Goal: Information Seeking & Learning: Learn about a topic

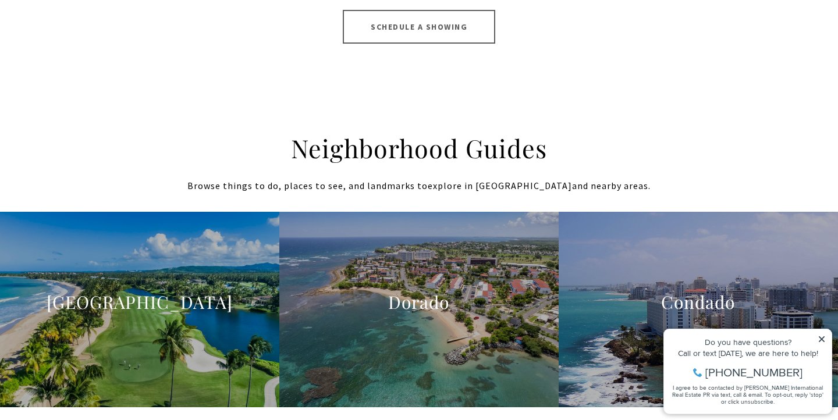
scroll to position [1132, 0]
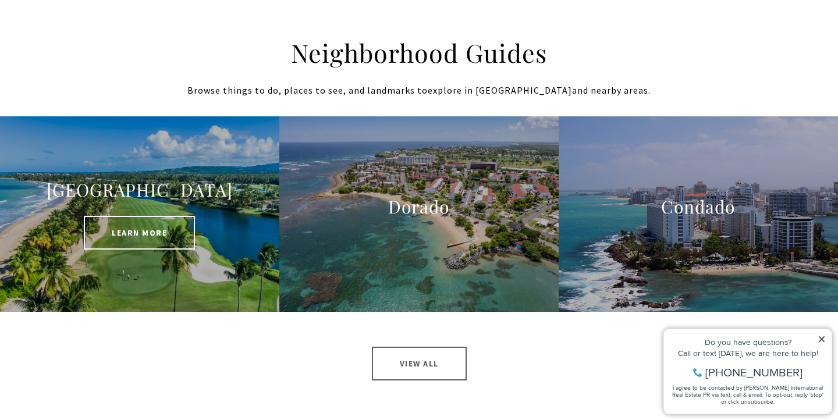
click at [129, 222] on span "Learn More" at bounding box center [139, 233] width 111 height 34
click at [158, 214] on div "St. Regis Bahia Beach Learn More" at bounding box center [140, 214] width 196 height 71
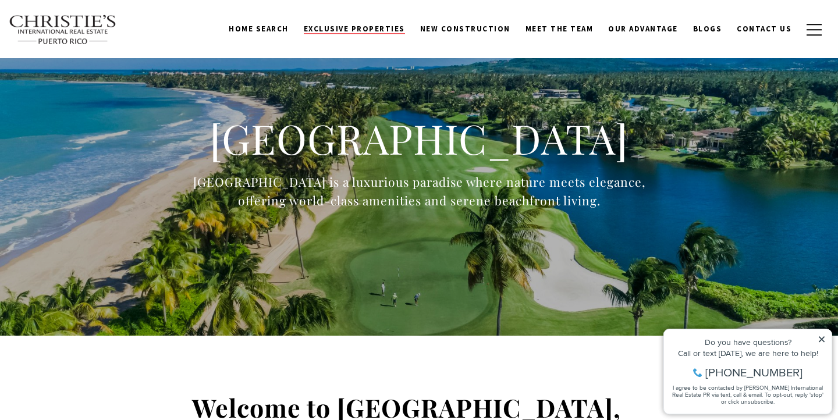
scroll to position [10, 0]
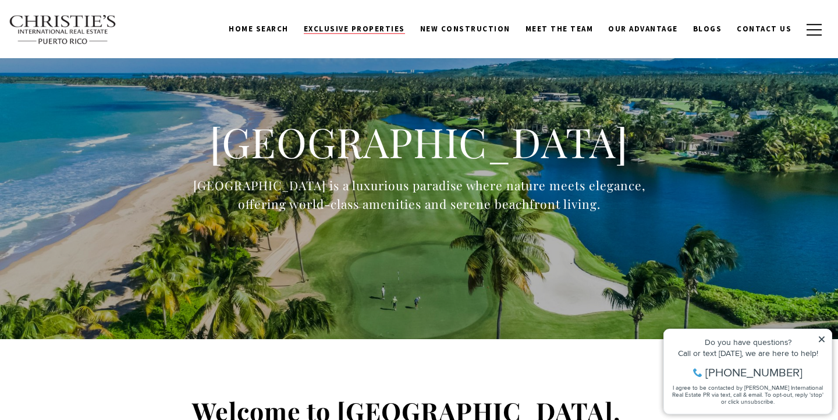
click at [344, 33] on span "Exclusive Properties" at bounding box center [354, 29] width 101 height 10
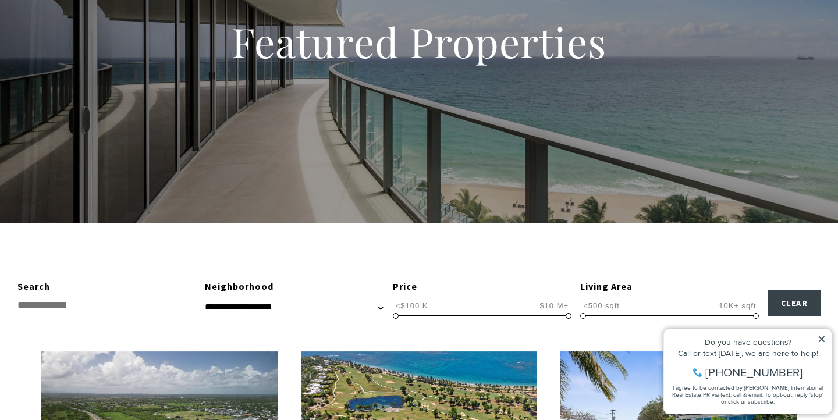
scroll to position [209, 0]
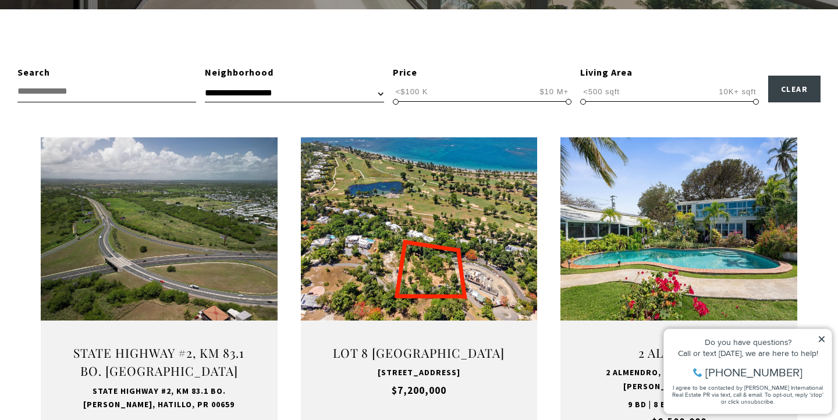
scroll to position [370, 0]
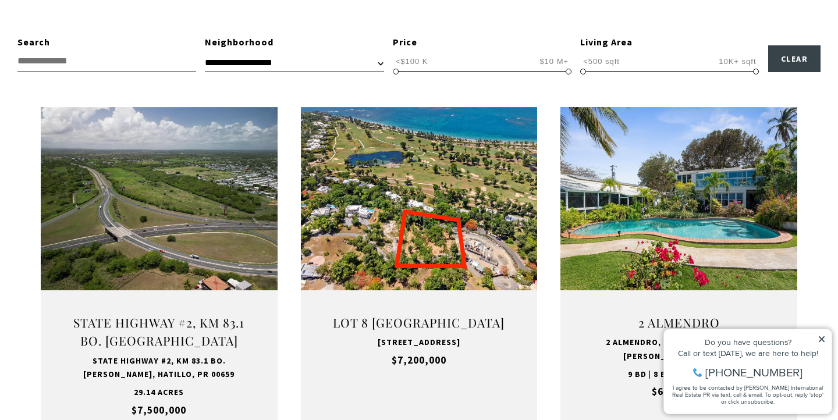
click at [138, 64] on input "text" at bounding box center [106, 62] width 179 height 22
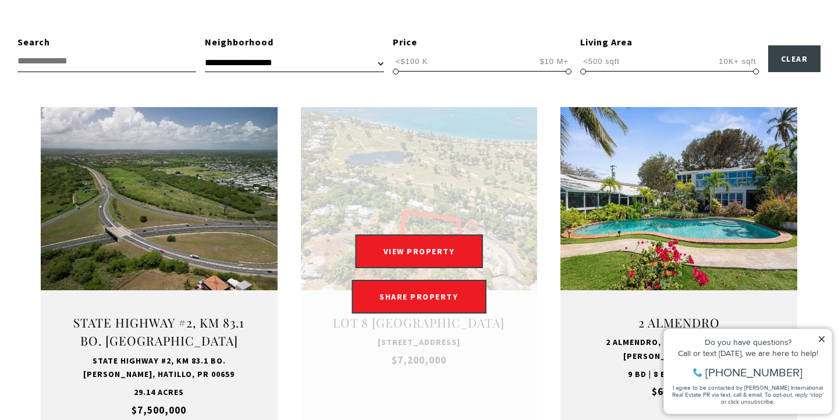
click at [498, 117] on link "Open this option" at bounding box center [419, 274] width 237 height 334
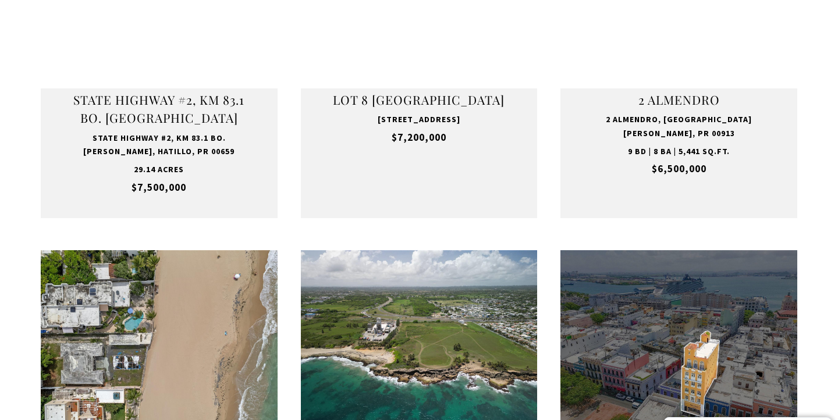
scroll to position [593, 0]
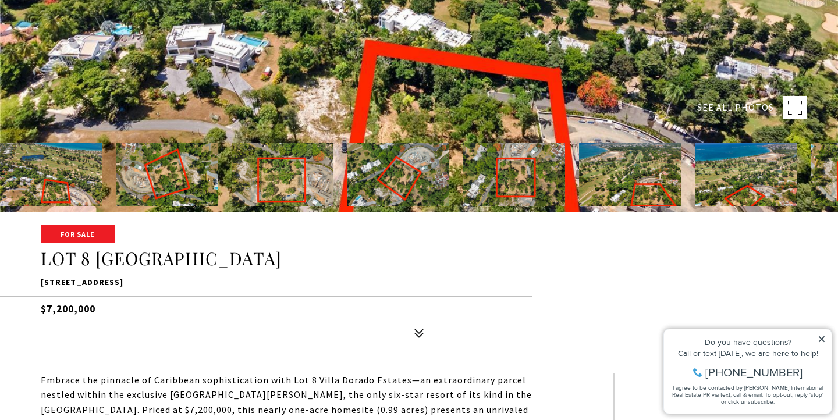
scroll to position [211, 0]
